Goal: Navigation & Orientation: Find specific page/section

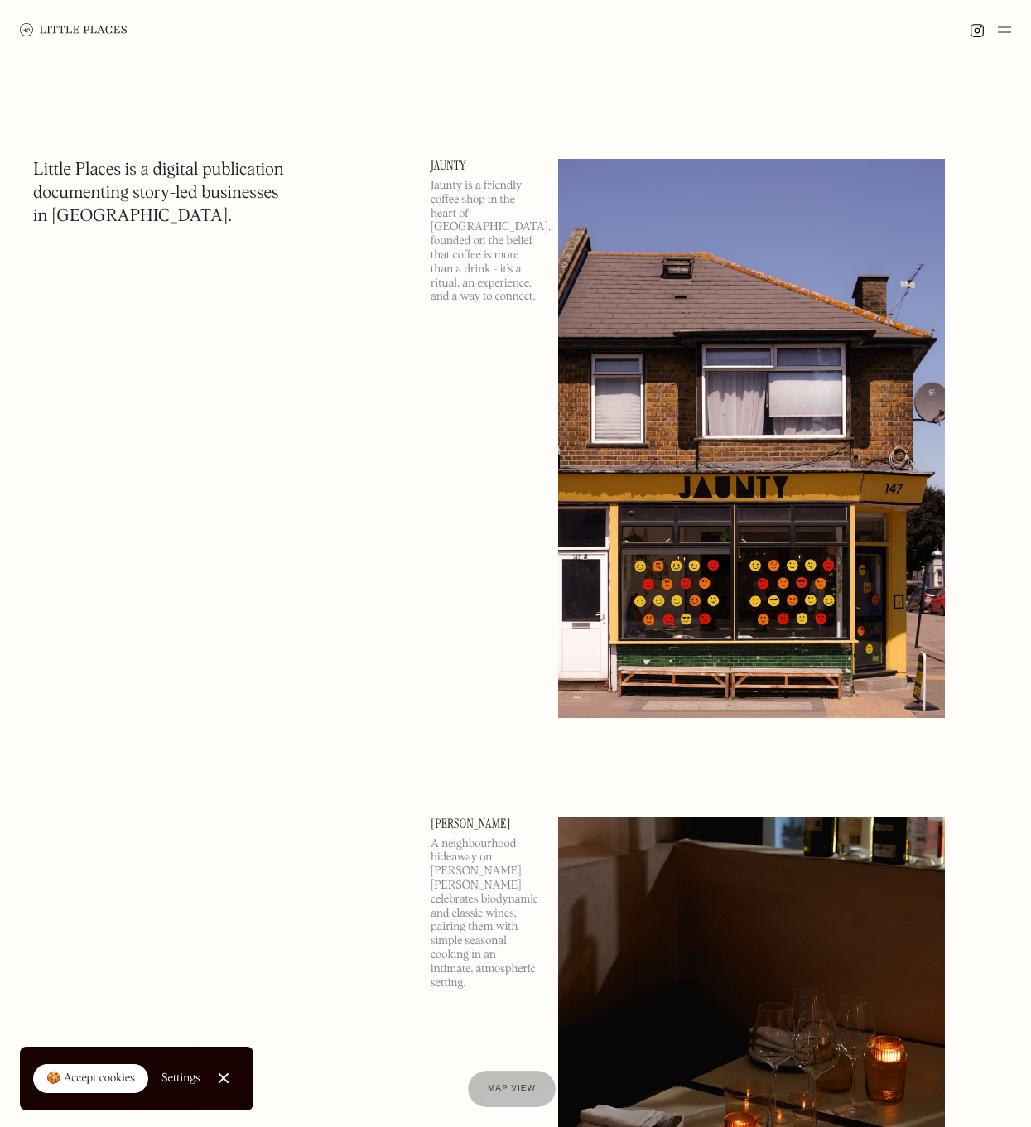
click at [647, 22] on div at bounding box center [515, 30] width 1031 height 60
click at [69, 26] on img at bounding box center [74, 29] width 108 height 13
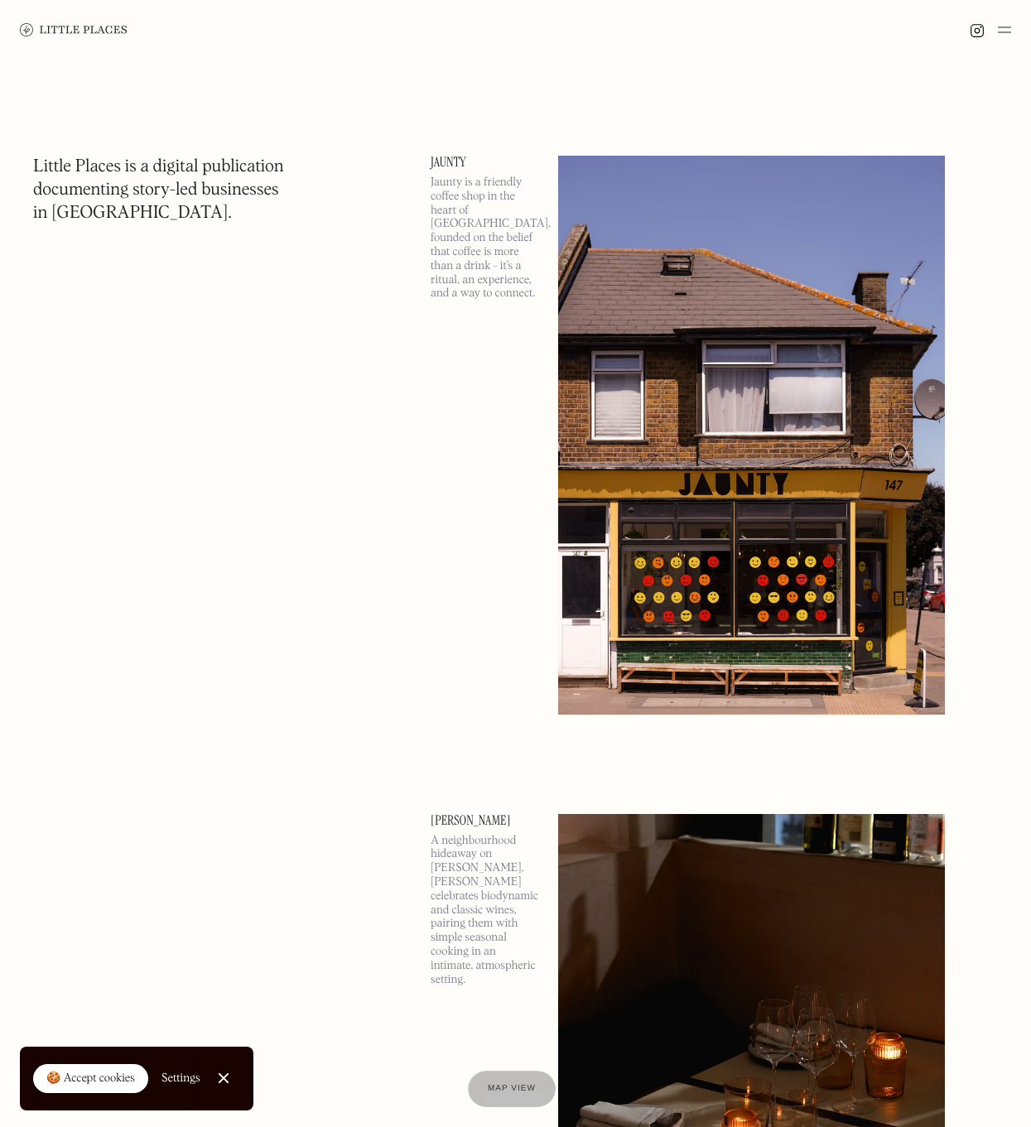
scroll to position [7, 0]
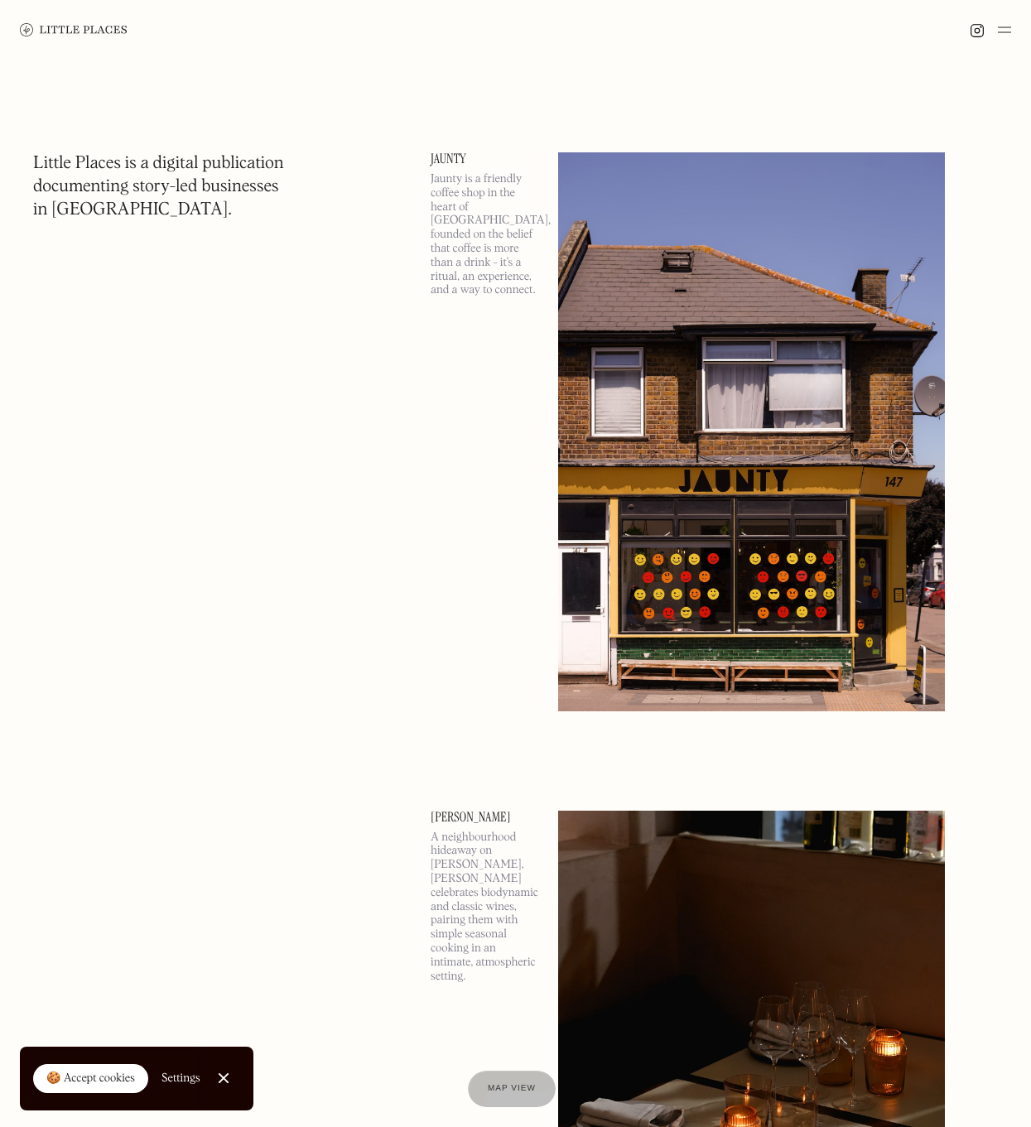
click at [224, 1076] on div at bounding box center [223, 1078] width 11 height 11
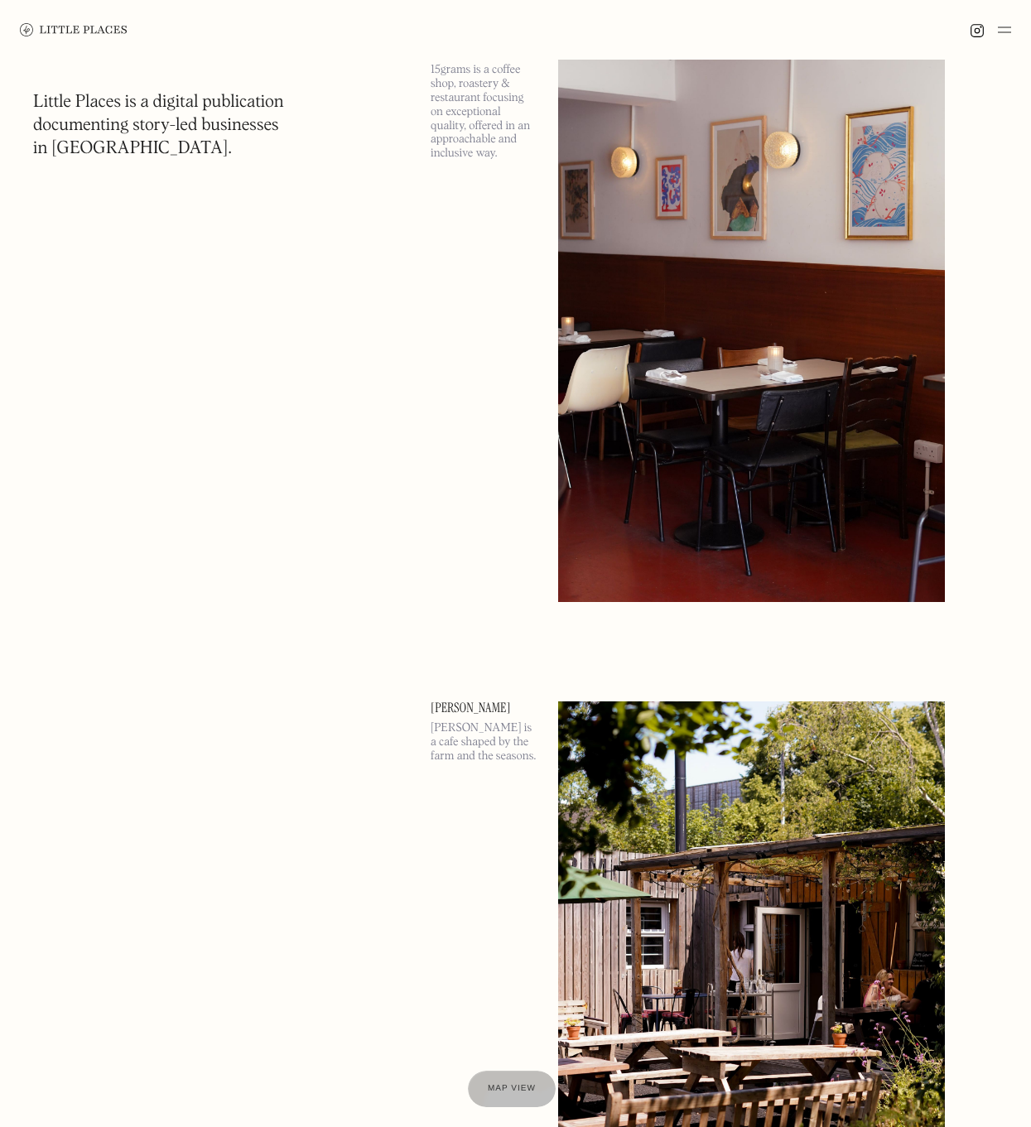
scroll to position [5660, 0]
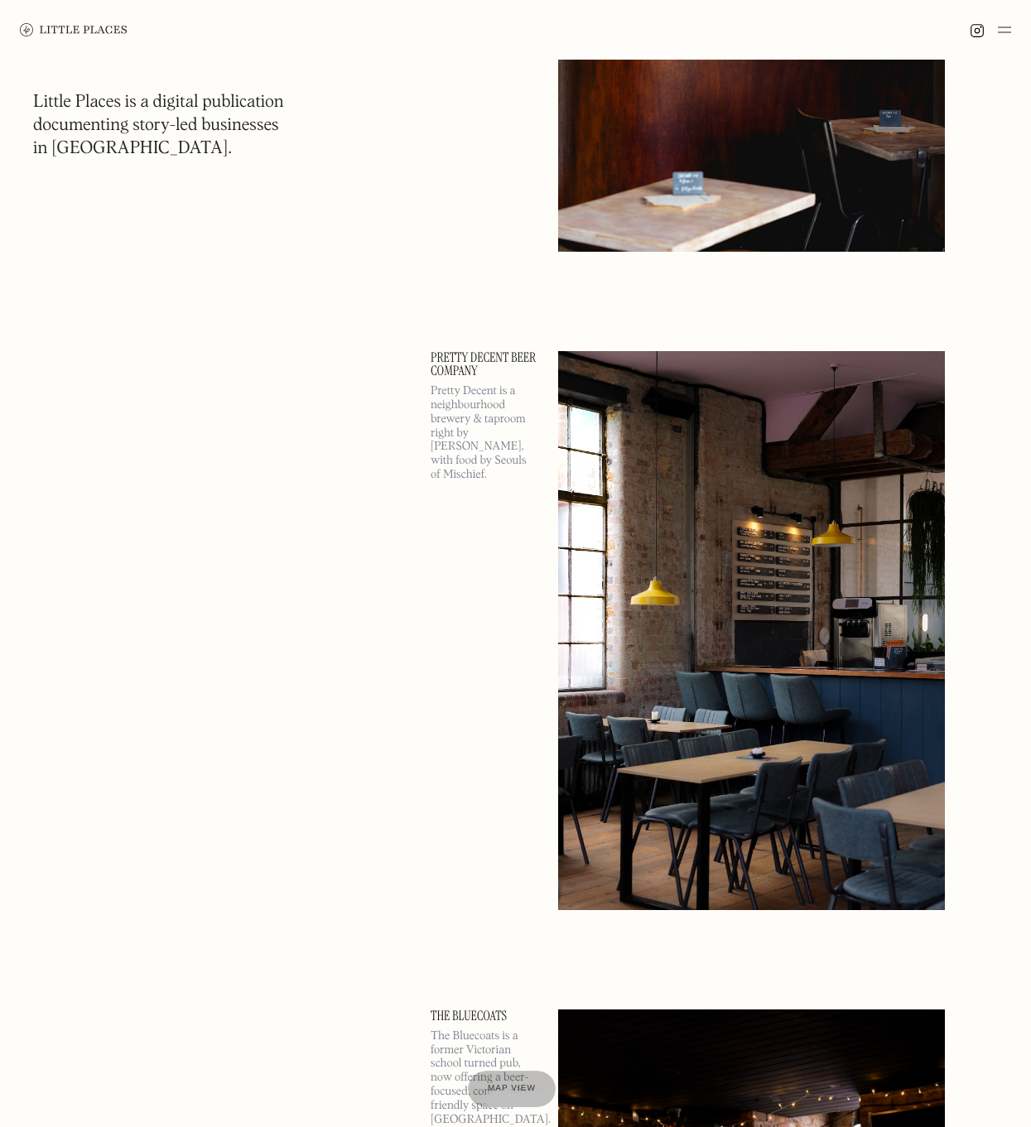
scroll to position [19678, 0]
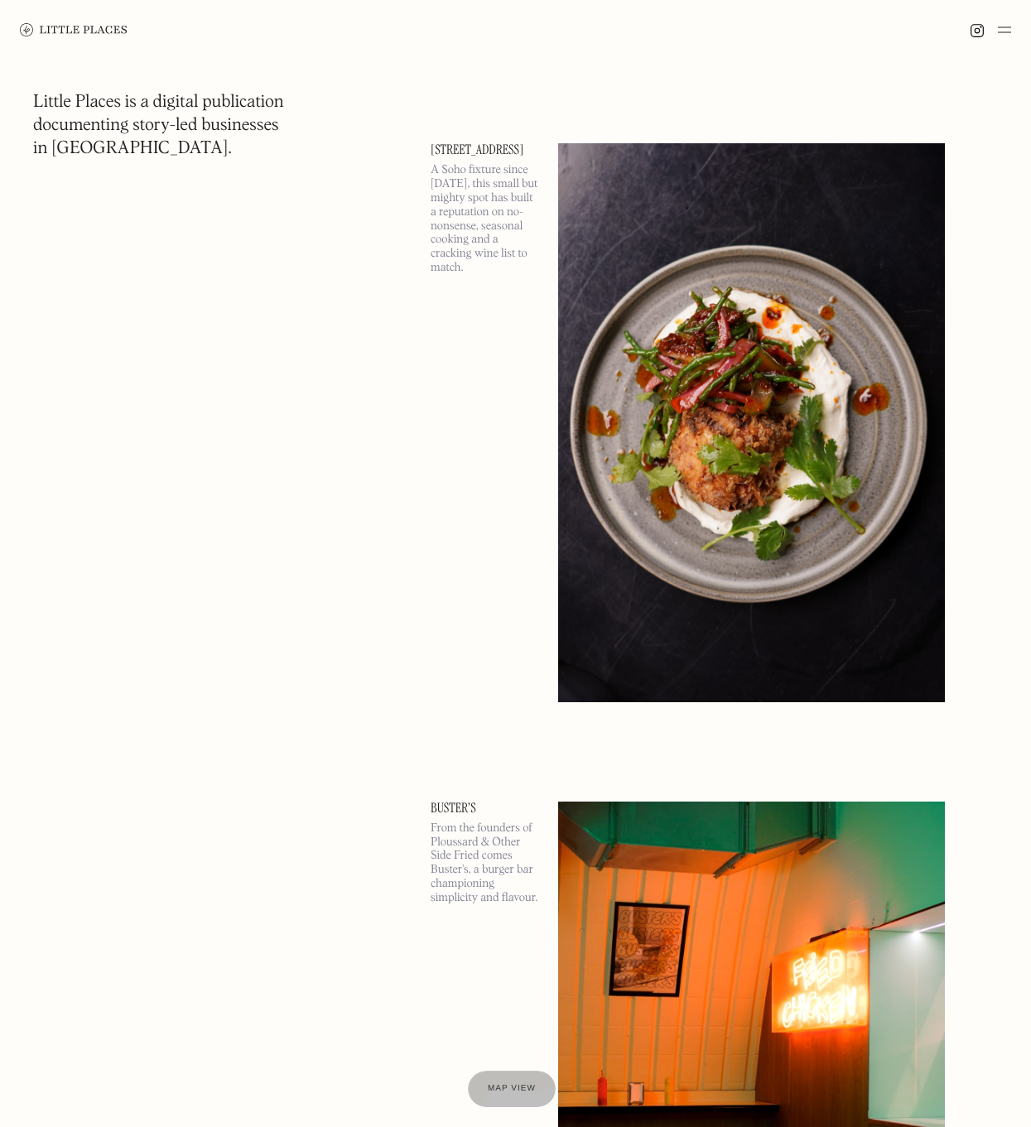
click at [1008, 31] on img at bounding box center [1004, 30] width 13 height 20
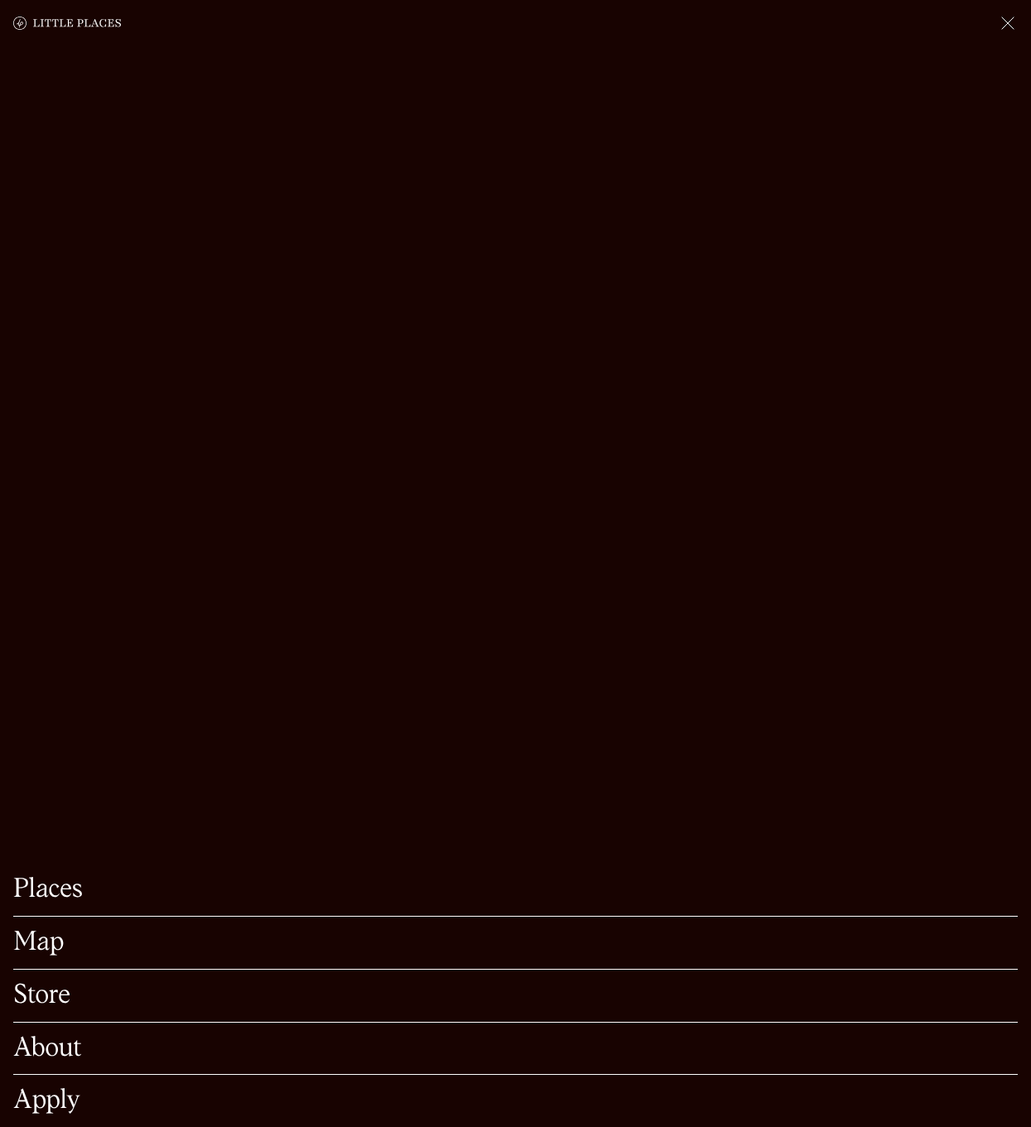
click at [45, 877] on link "Places" at bounding box center [515, 890] width 1004 height 26
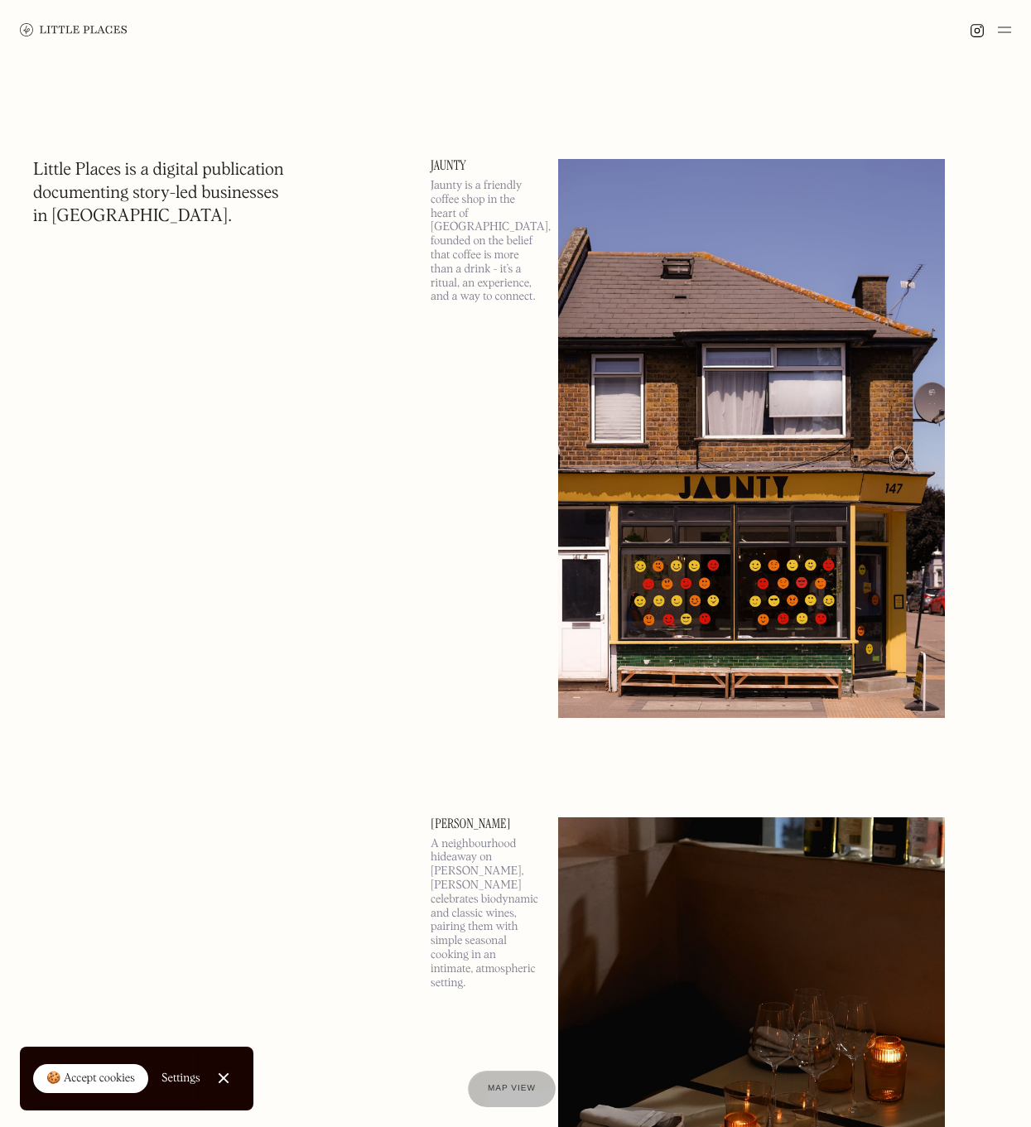
click at [224, 1076] on div at bounding box center [223, 1078] width 11 height 11
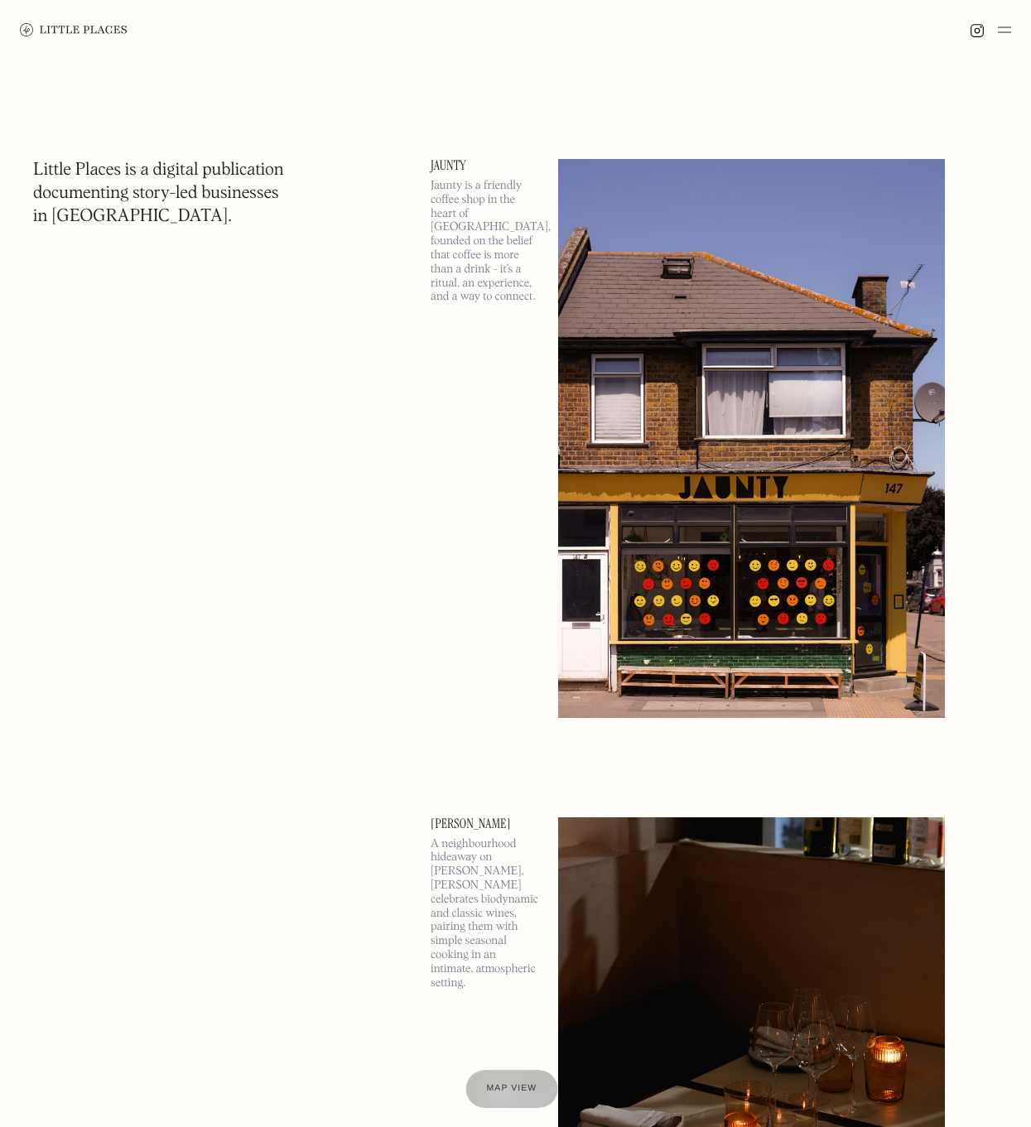
click at [501, 1091] on span "Map view" at bounding box center [512, 1089] width 51 height 10
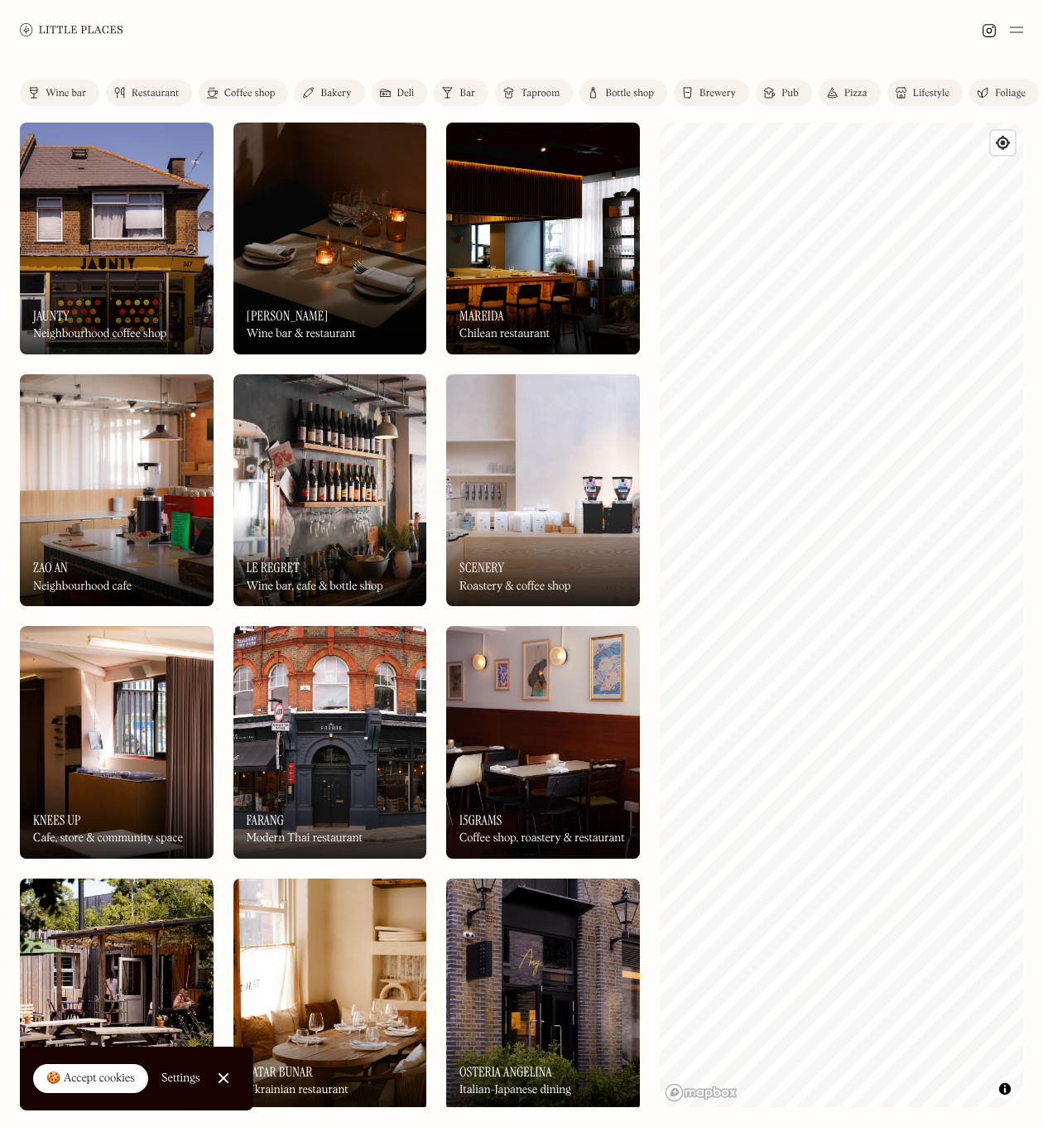
click at [1016, 25] on img at bounding box center [1016, 30] width 13 height 20
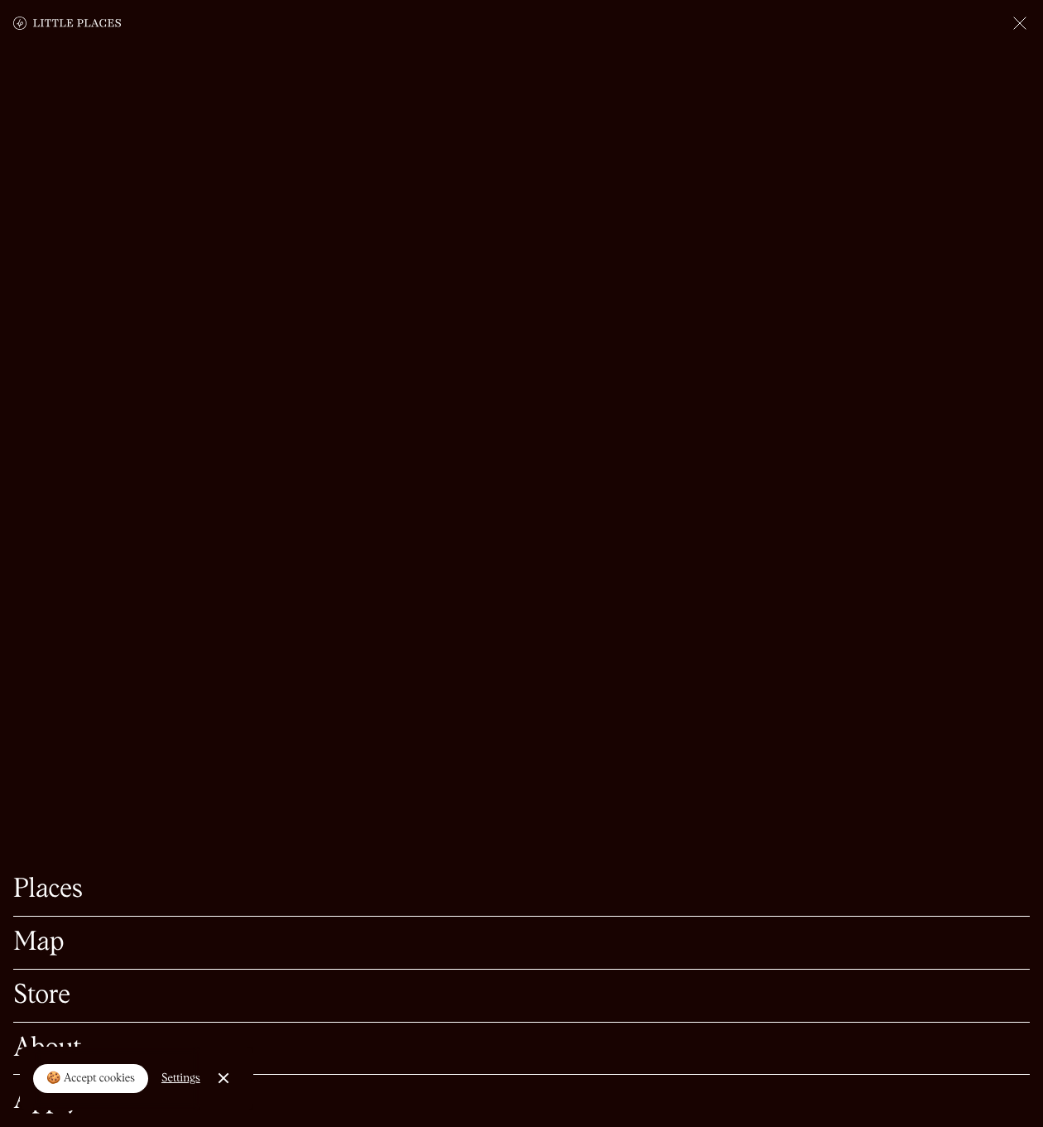
drag, startPoint x: 225, startPoint y: 1077, endPoint x: 192, endPoint y: 1062, distance: 36.7
click at [226, 1077] on link "Close Cookie Popup" at bounding box center [223, 1078] width 33 height 33
click at [46, 1050] on link "About" at bounding box center [521, 1049] width 1017 height 26
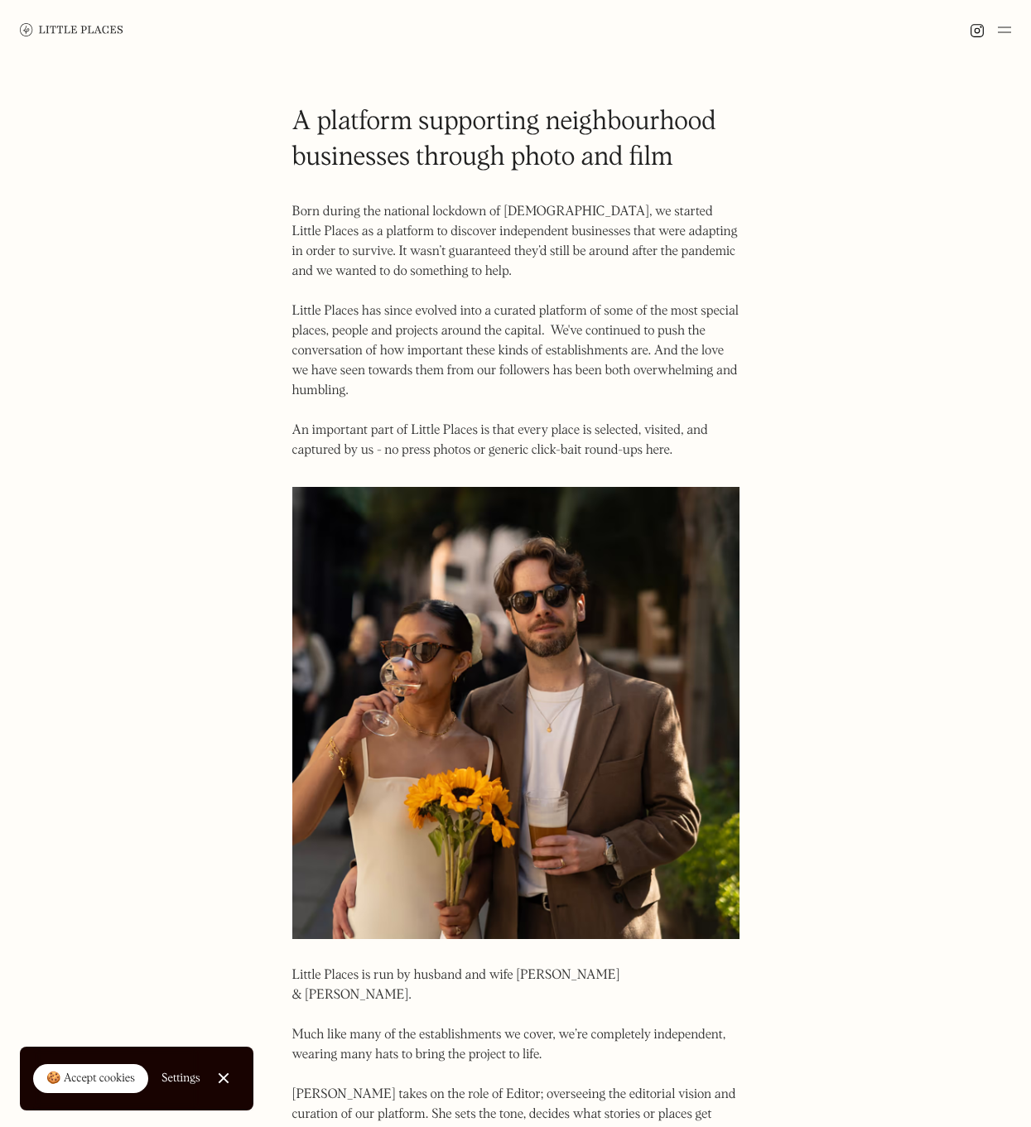
click at [828, 354] on body "Places Map Store About Apply 🍪 Accept cookies Settings Close Cookie Popup Close…" at bounding box center [515, 937] width 1031 height 1874
click at [1005, 28] on img at bounding box center [1004, 30] width 13 height 20
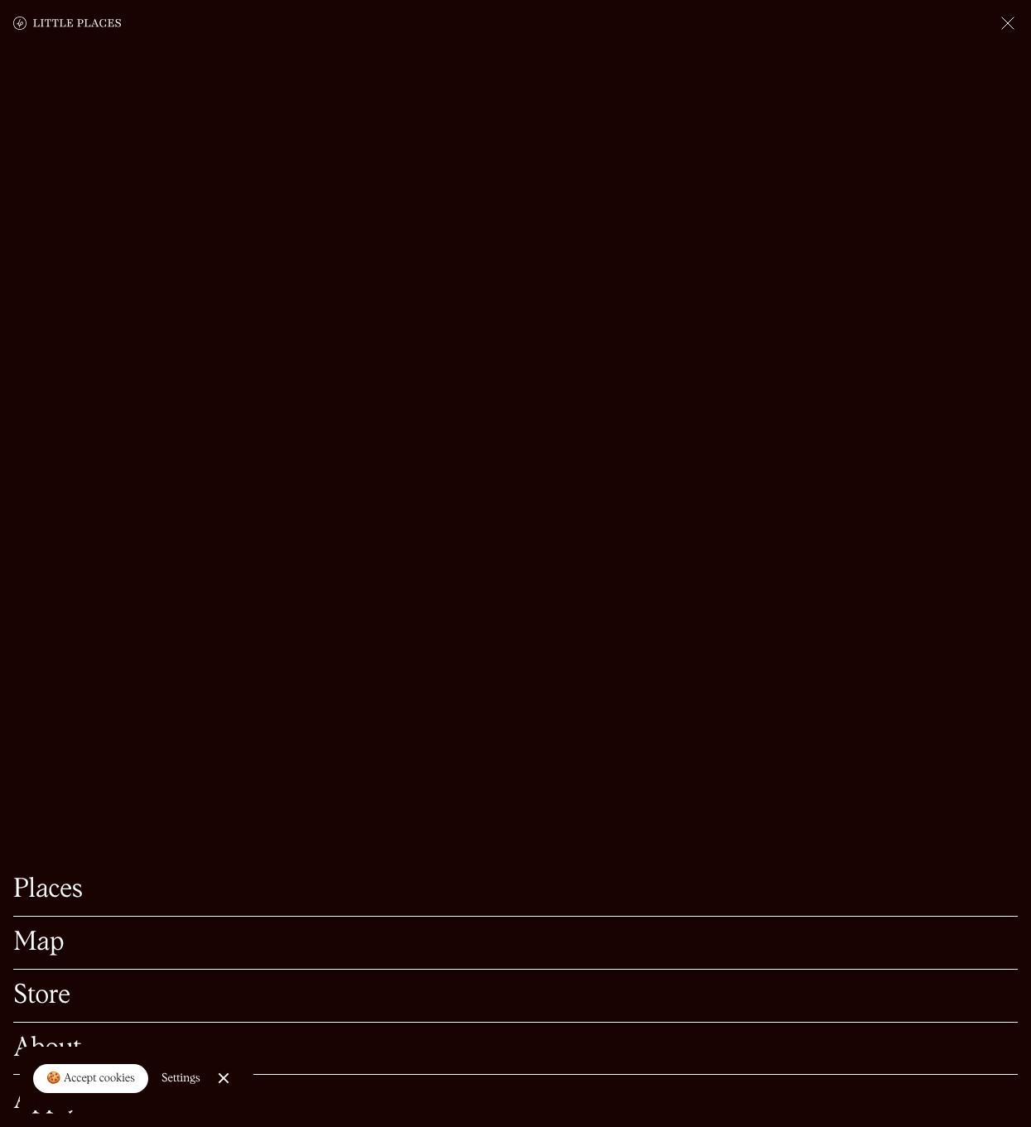
click at [222, 1075] on div at bounding box center [223, 1078] width 11 height 11
click at [60, 983] on link "Store" at bounding box center [515, 996] width 1004 height 26
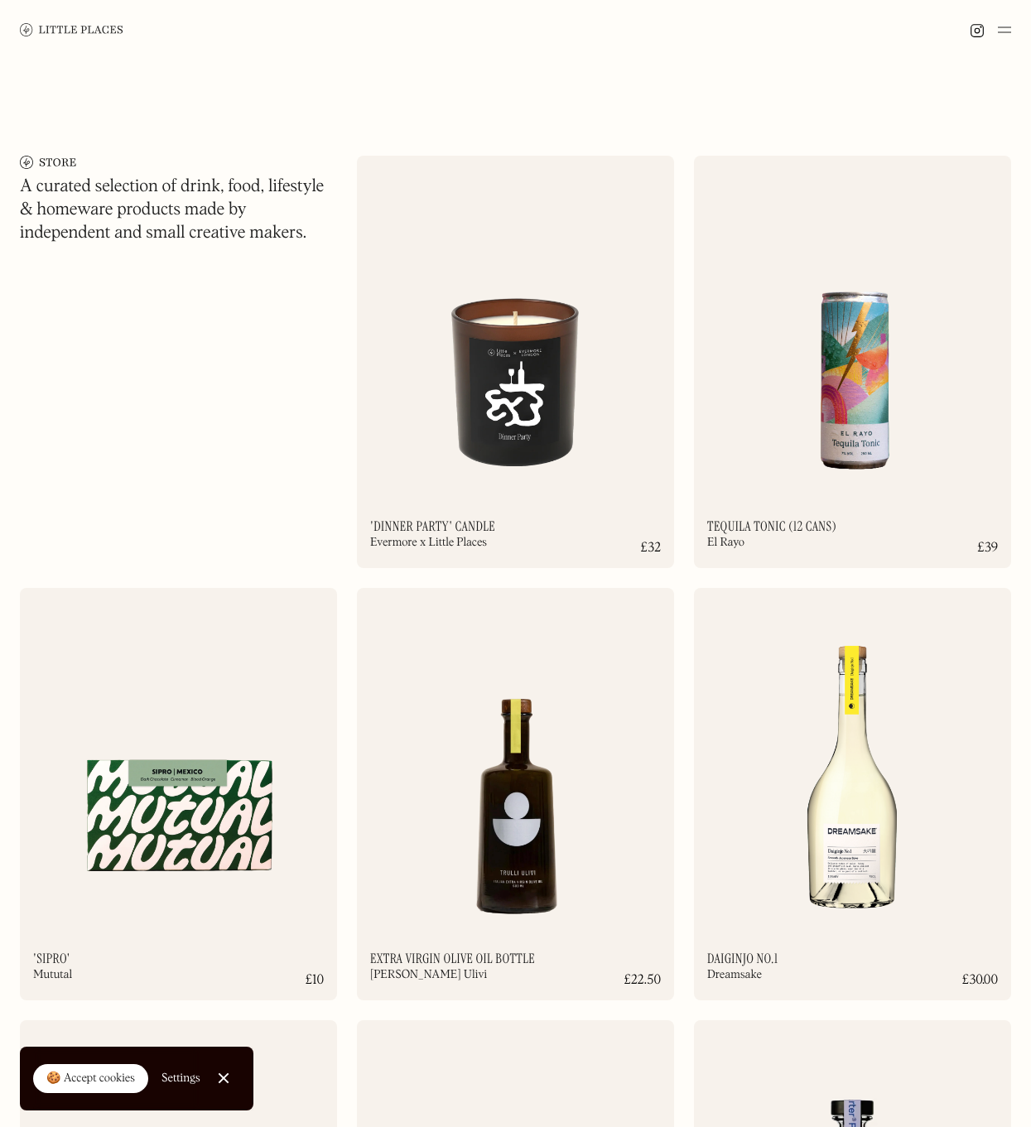
click at [224, 1075] on div at bounding box center [223, 1078] width 11 height 11
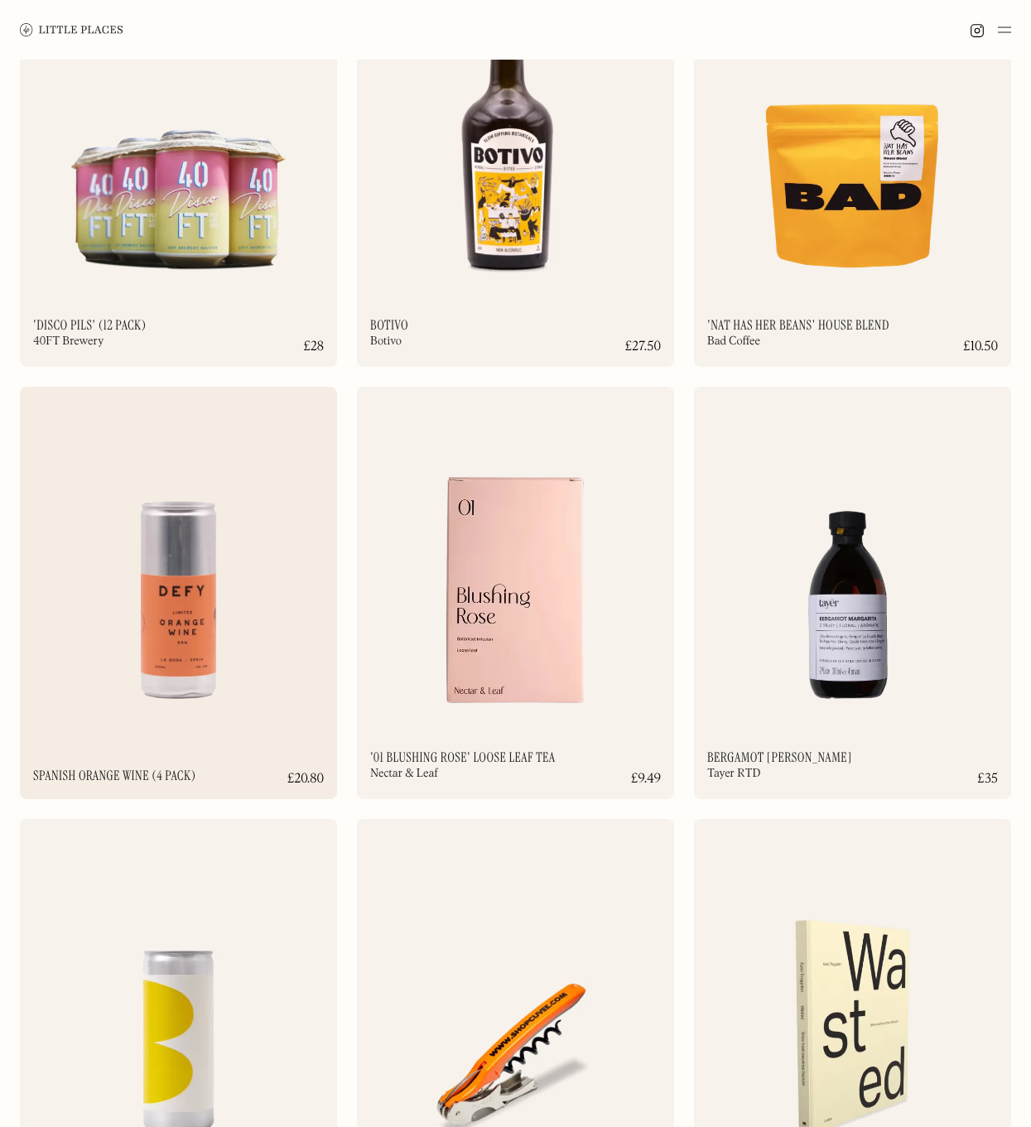
scroll to position [7118, 0]
click at [153, 254] on img at bounding box center [178, 126] width 317 height 344
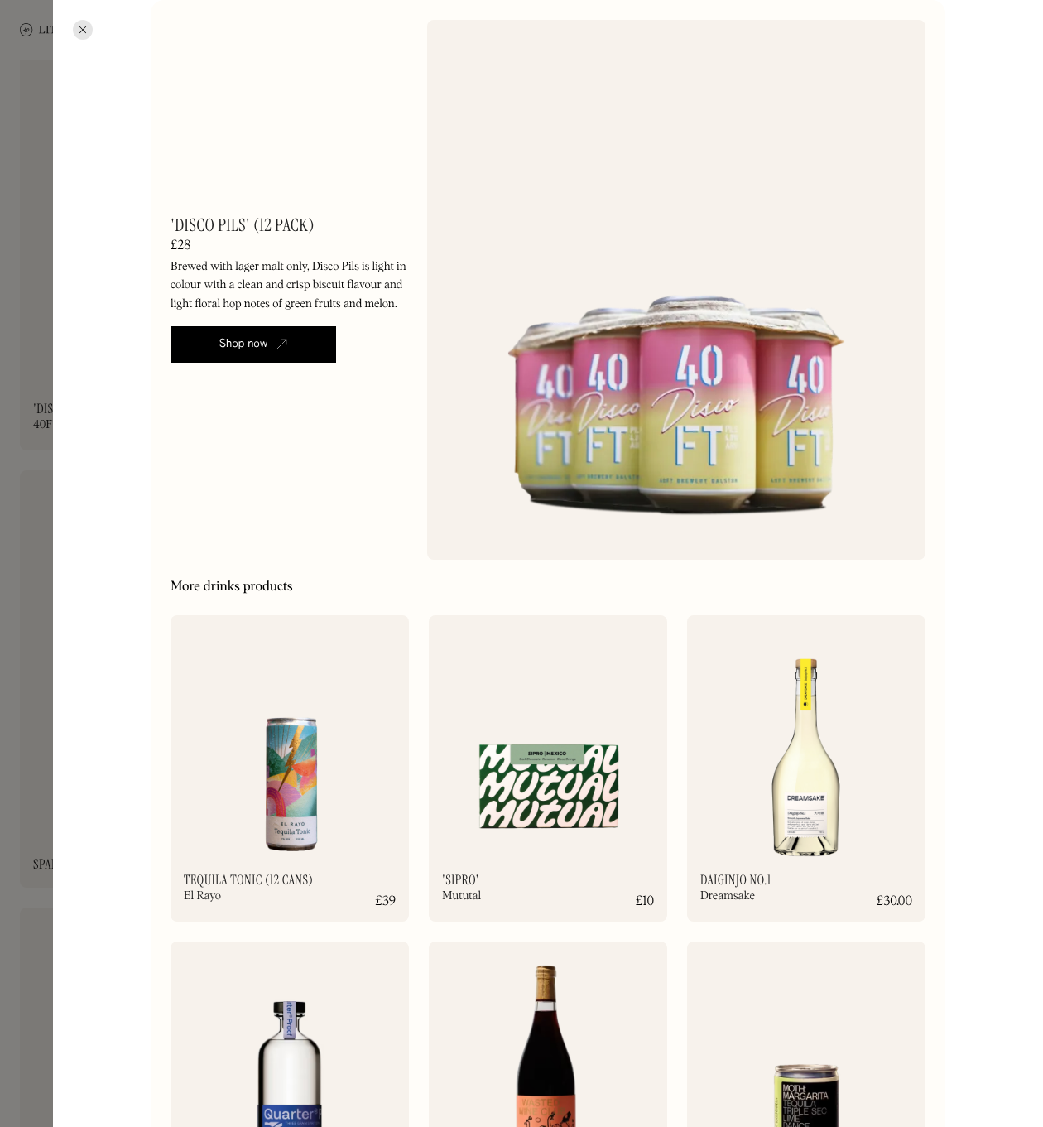
click at [83, 31] on div at bounding box center [83, 30] width 20 height 20
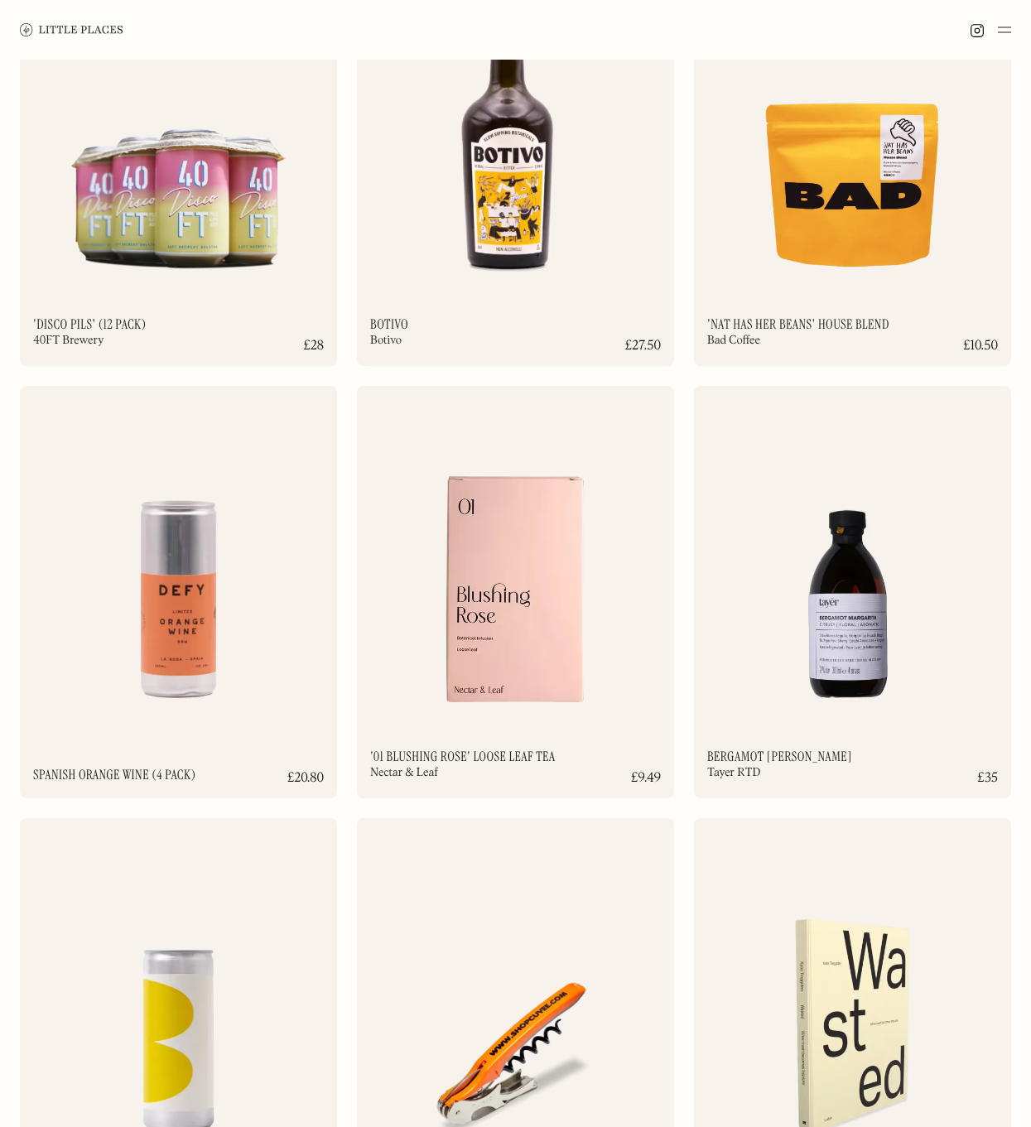
click at [1008, 26] on img at bounding box center [1004, 30] width 13 height 20
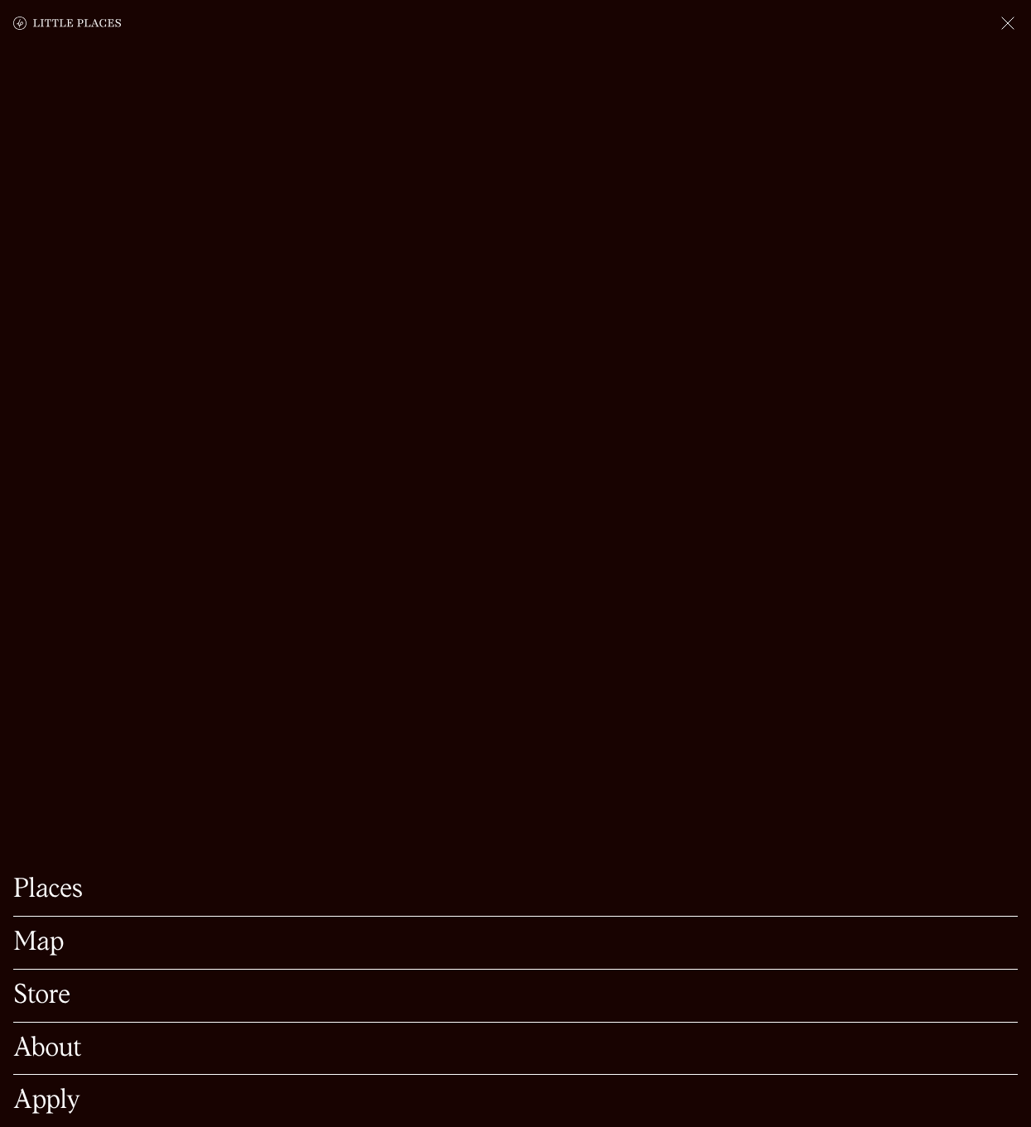
click at [64, 877] on link "Places" at bounding box center [515, 890] width 1004 height 26
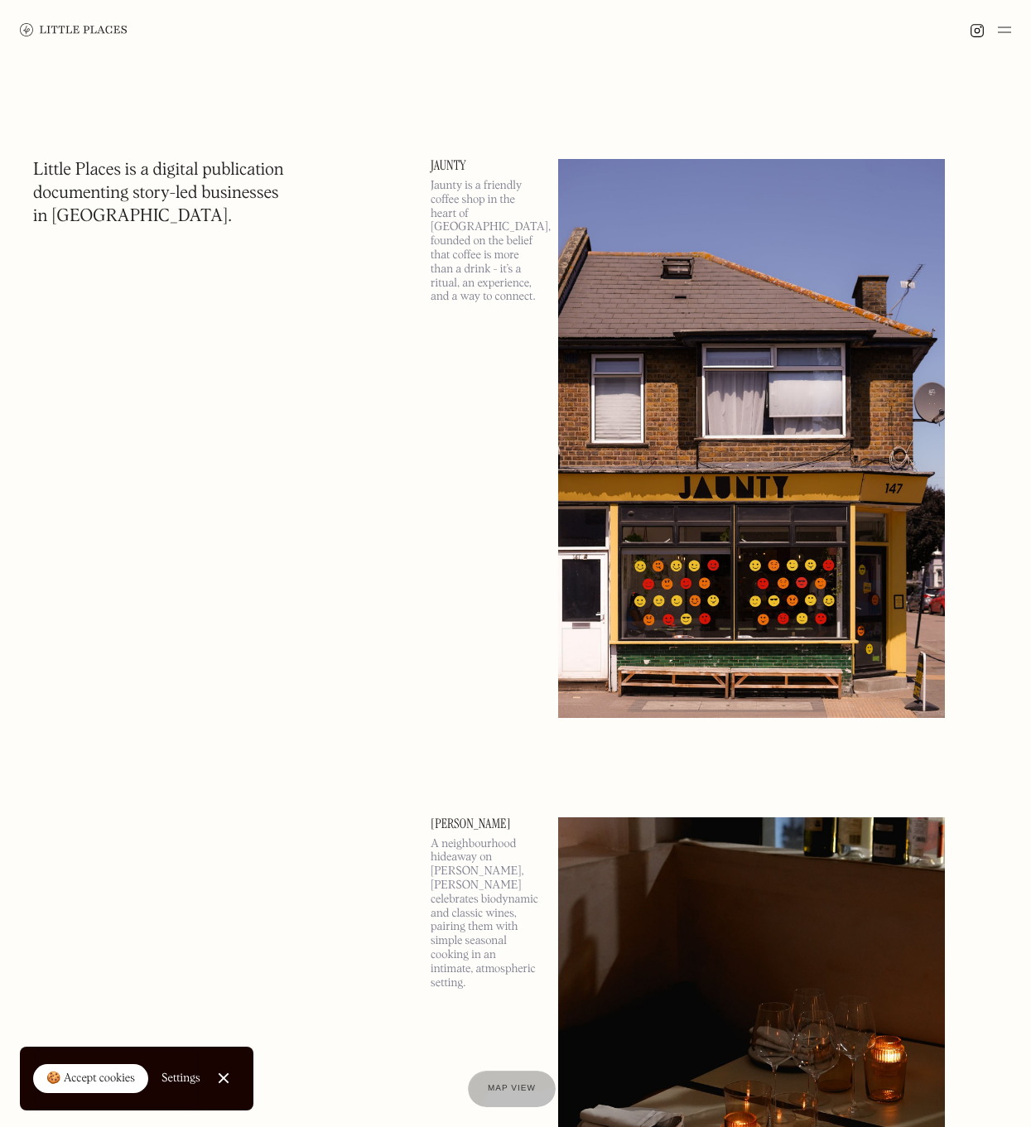
click at [734, 352] on img at bounding box center [751, 438] width 387 height 559
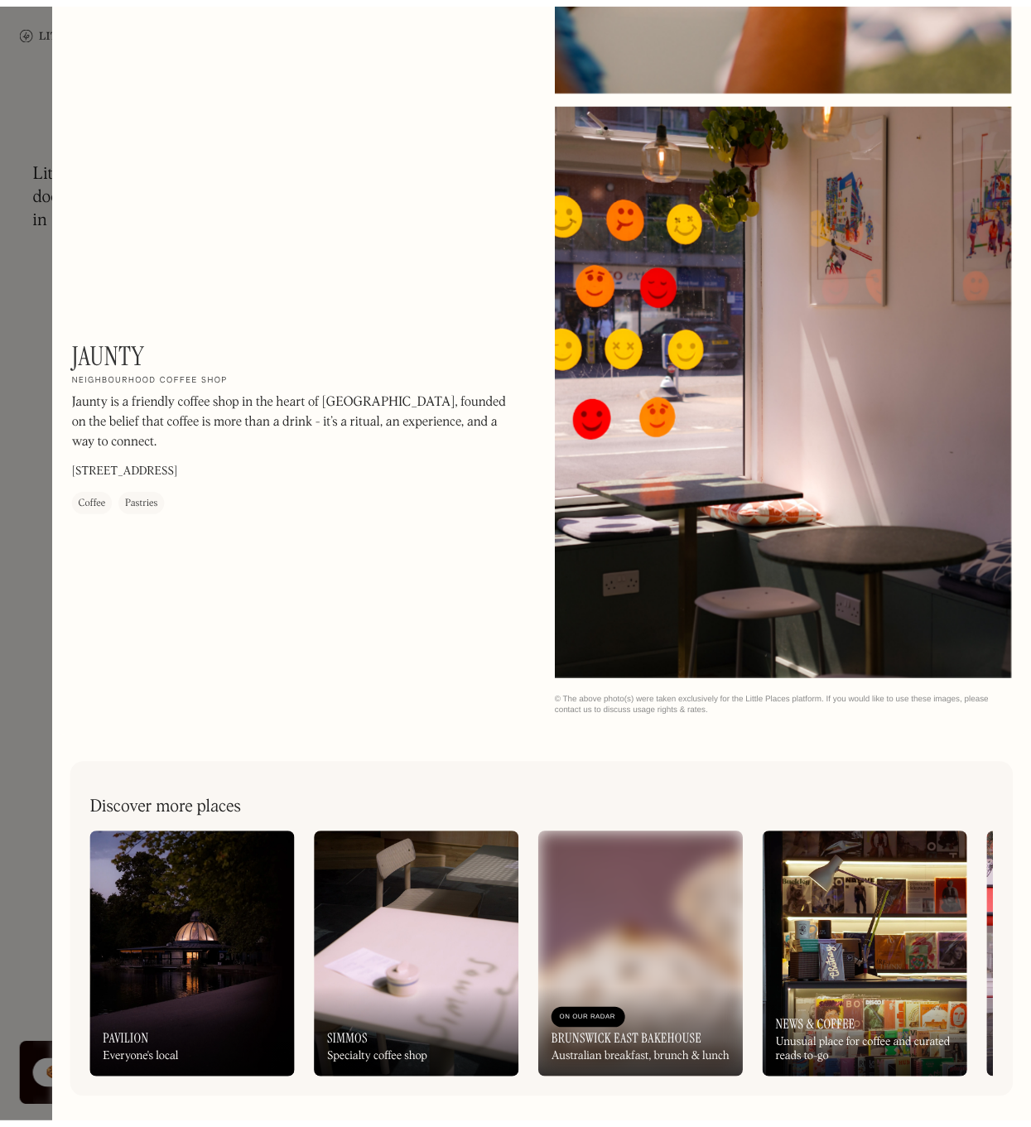
scroll to position [1104, 0]
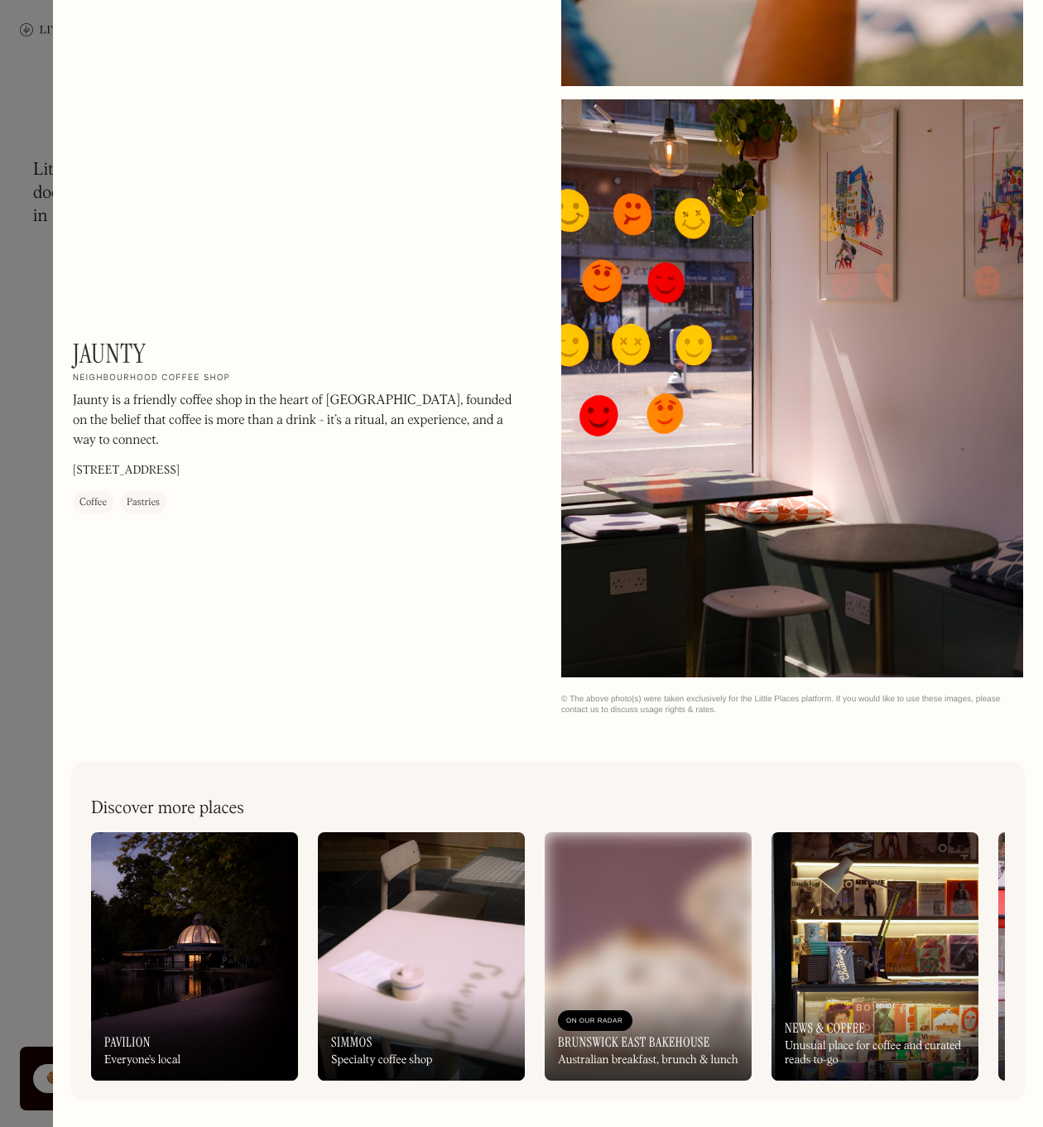
click at [30, 65] on div at bounding box center [521, 563] width 1043 height 1127
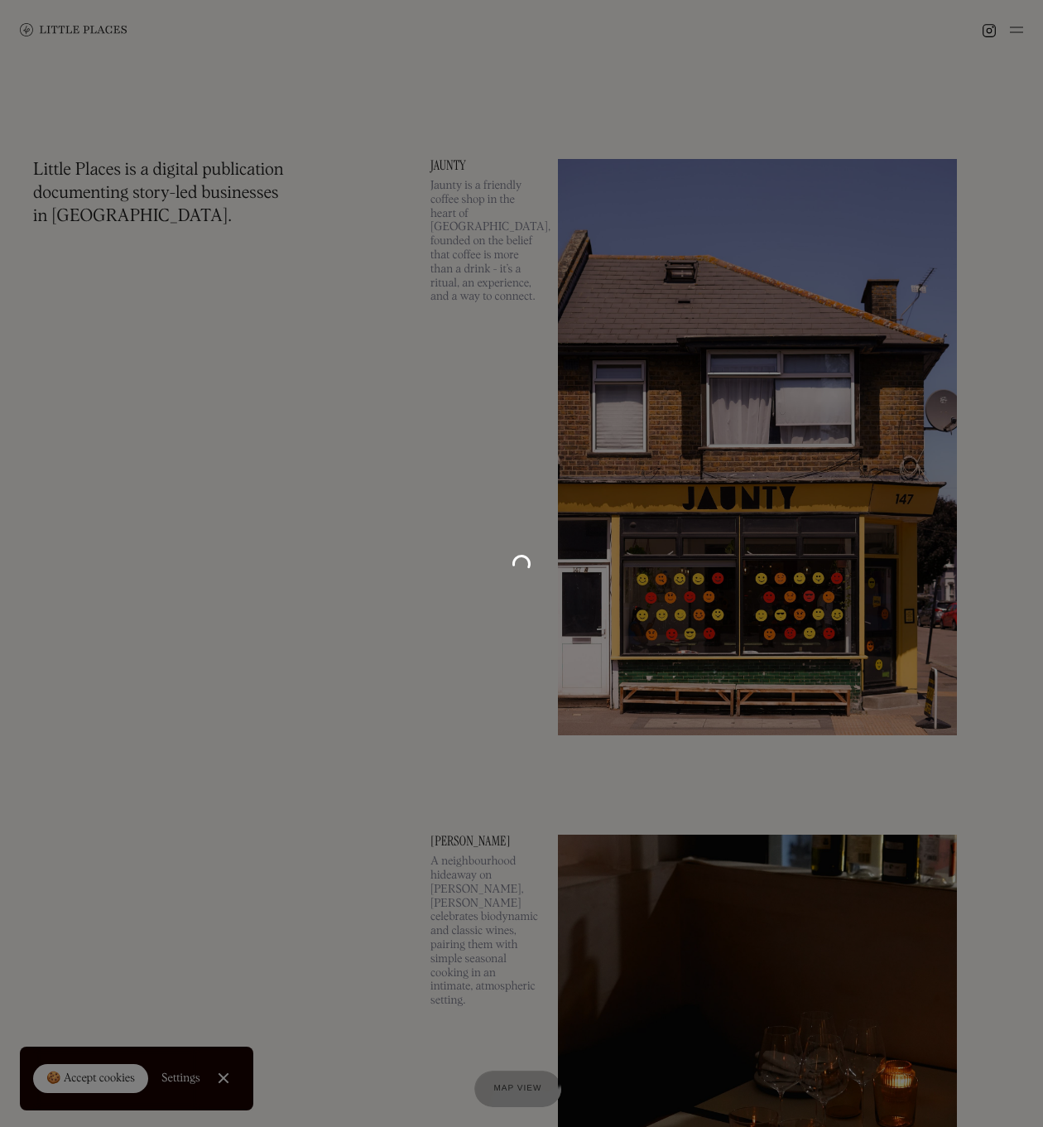
scroll to position [1080, 0]
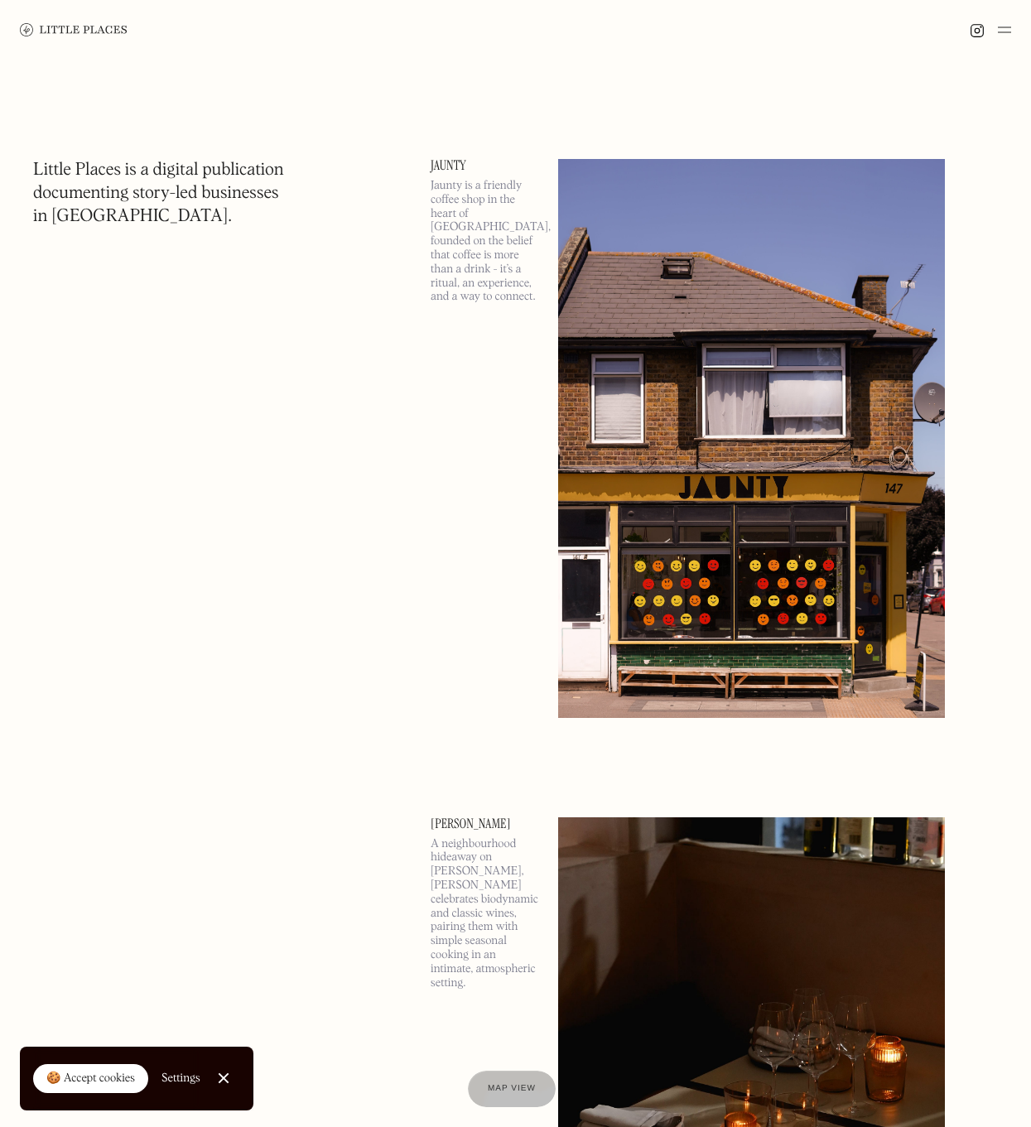
click at [765, 322] on img at bounding box center [751, 438] width 387 height 559
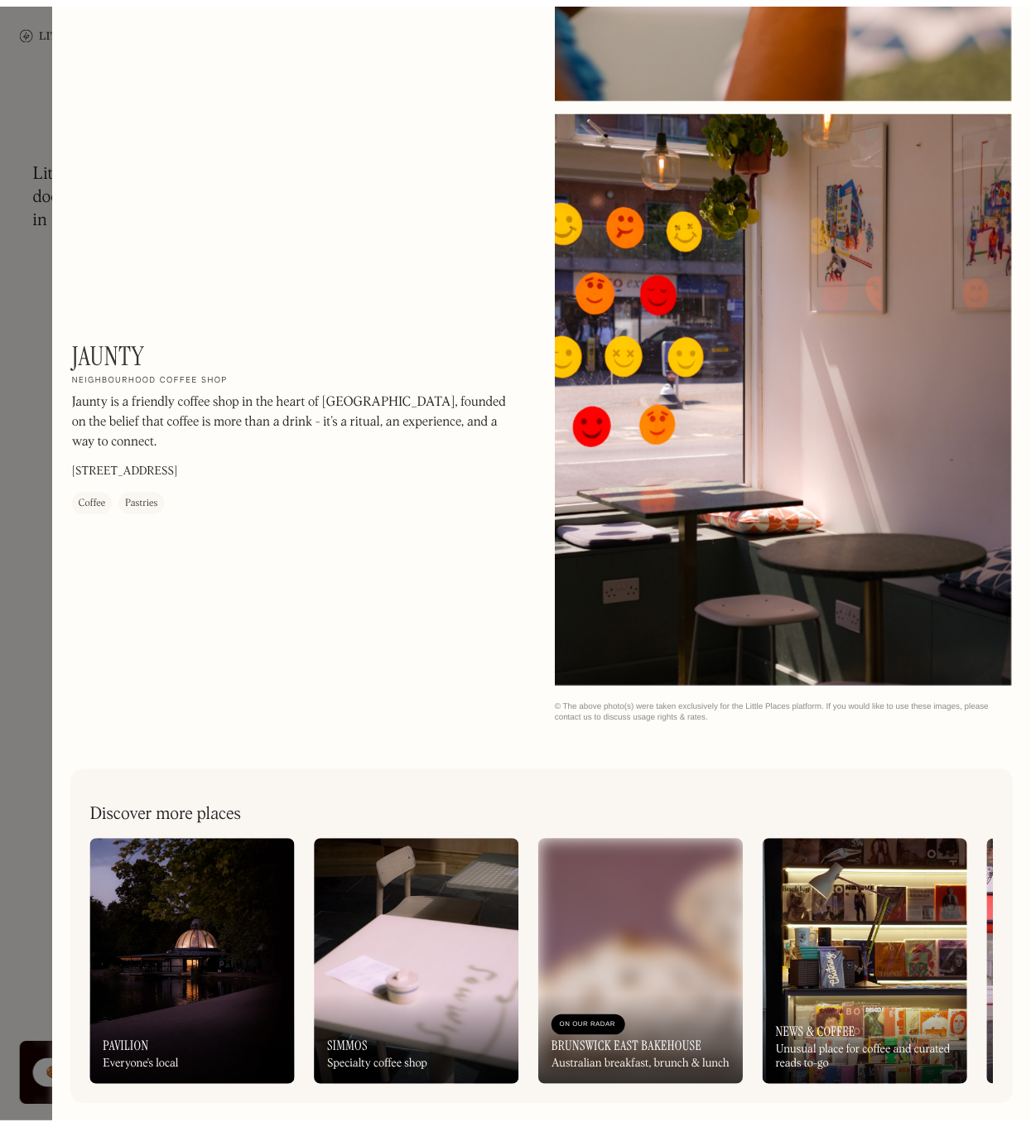
scroll to position [1104, 0]
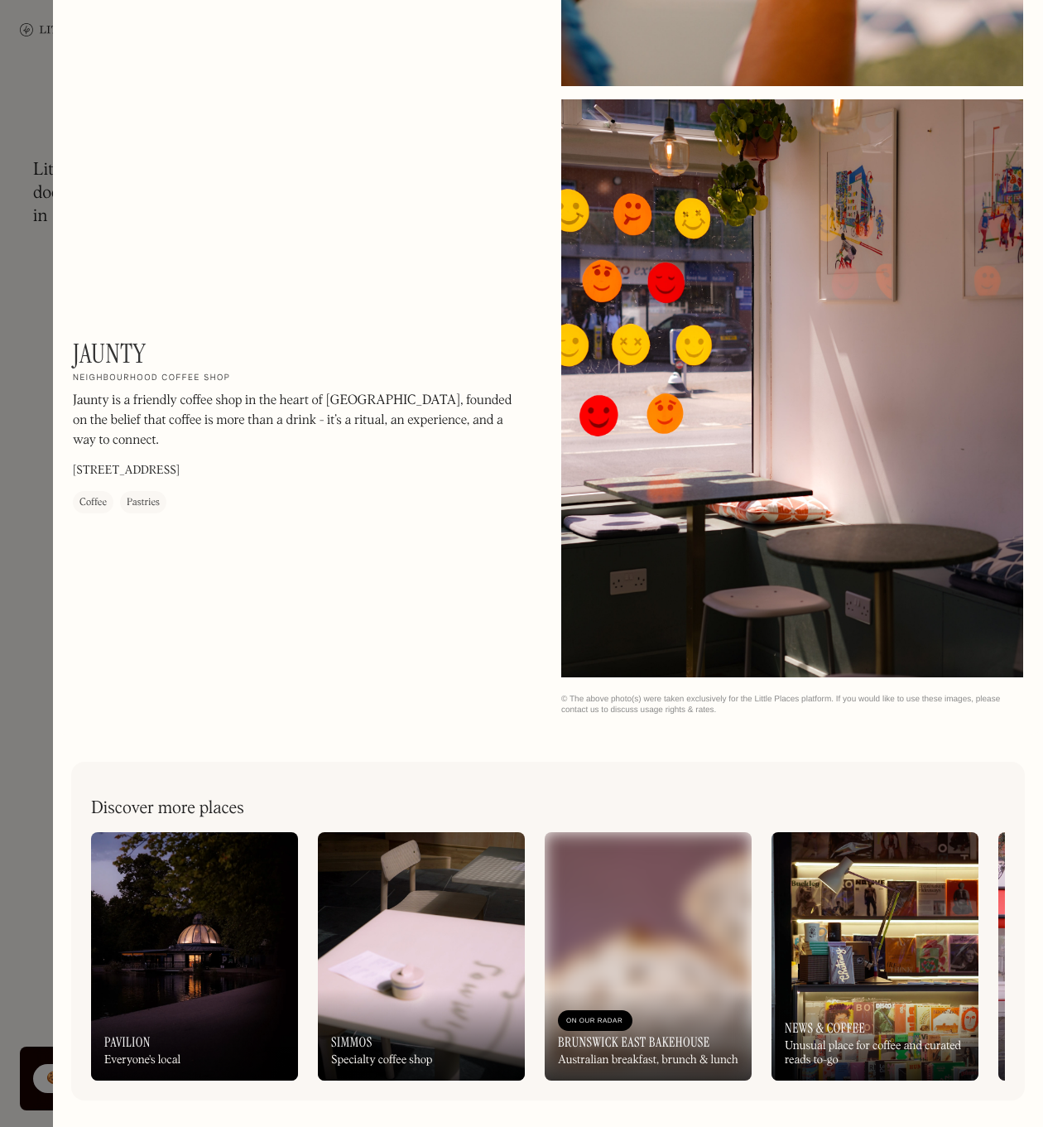
click at [22, 144] on div at bounding box center [521, 563] width 1043 height 1127
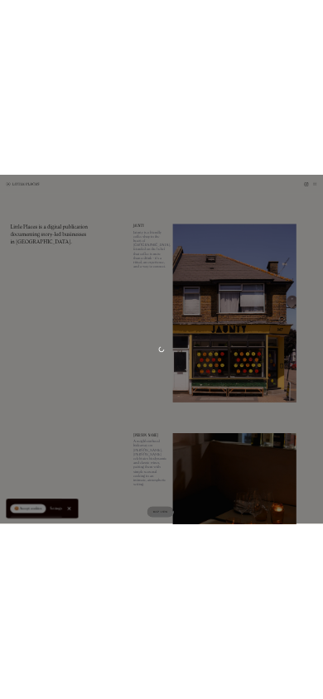
scroll to position [1080, 0]
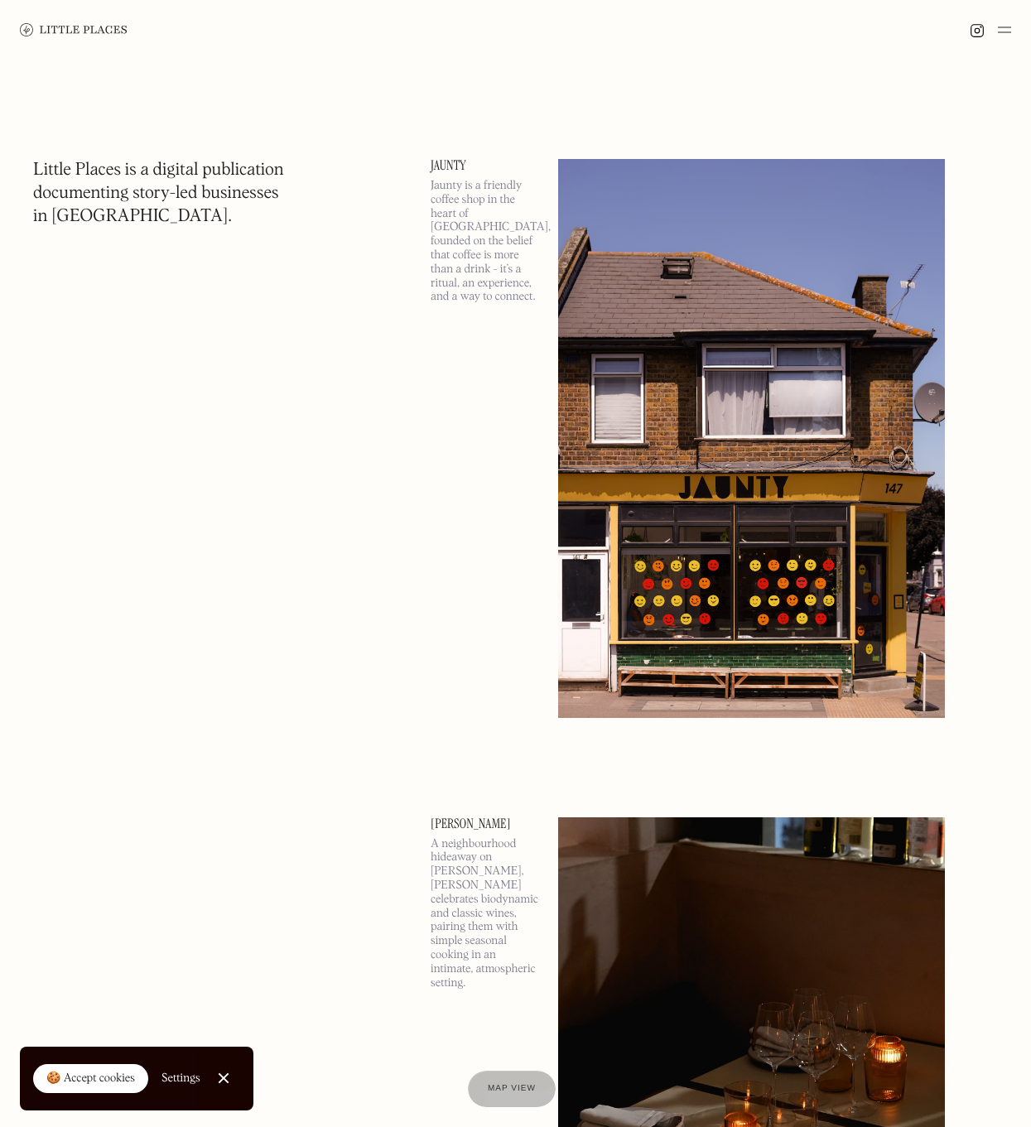
drag, startPoint x: 362, startPoint y: 555, endPoint x: 284, endPoint y: 498, distance: 96.1
click at [1004, 27] on img at bounding box center [1004, 30] width 13 height 20
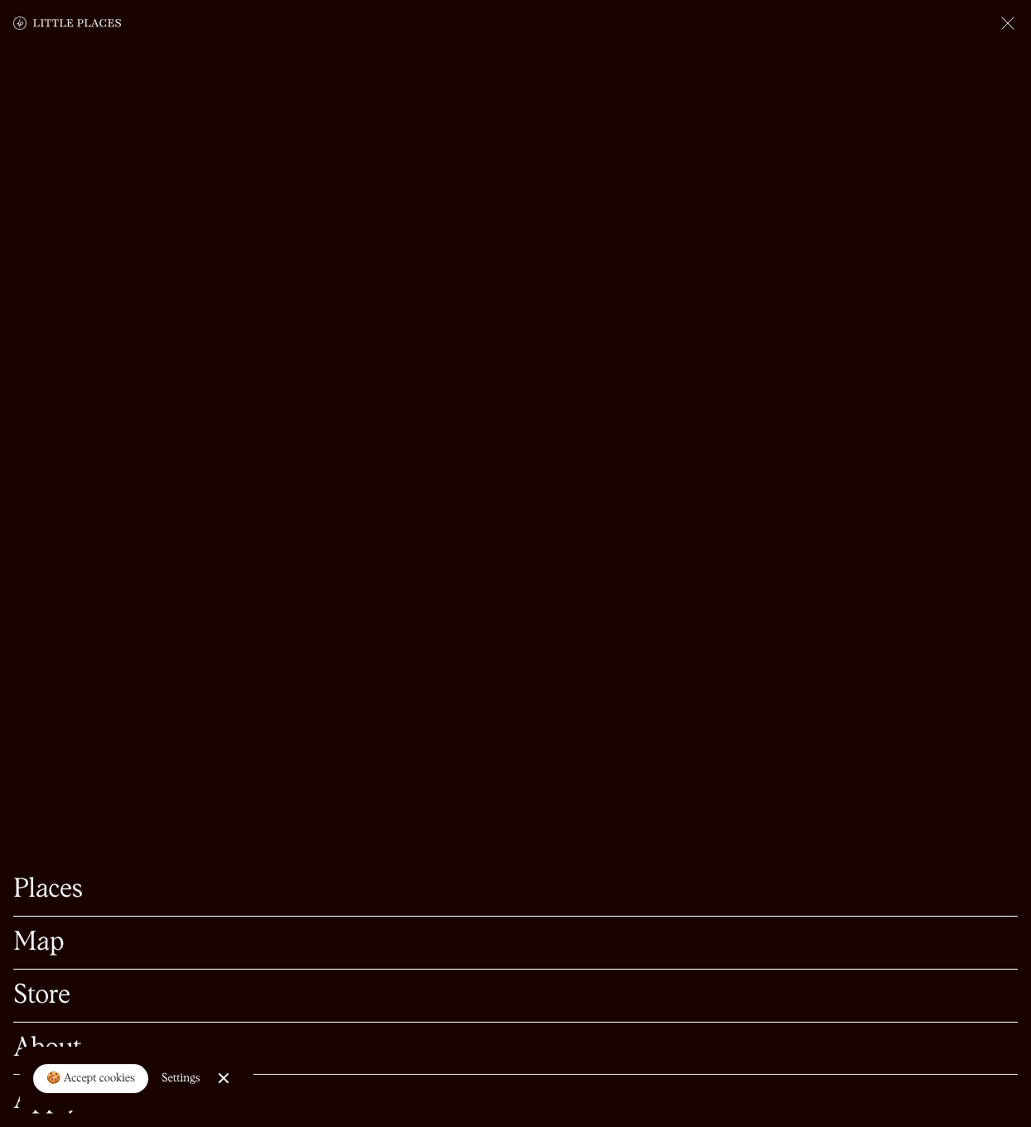
click at [633, 522] on div "Places Map Store About Apply" at bounding box center [515, 563] width 1031 height 1127
click at [921, 63] on div "Places Map Store About Apply" at bounding box center [515, 563] width 1031 height 1127
click at [1001, 21] on img at bounding box center [1008, 23] width 20 height 20
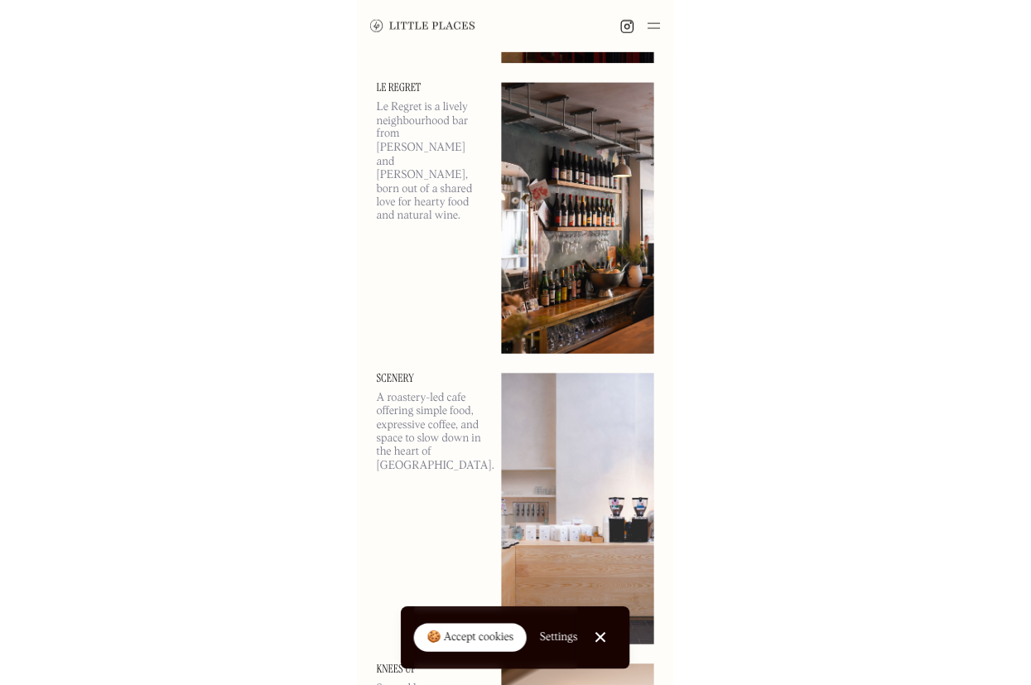
scroll to position [1187, 0]
